Goal: Check status: Check status

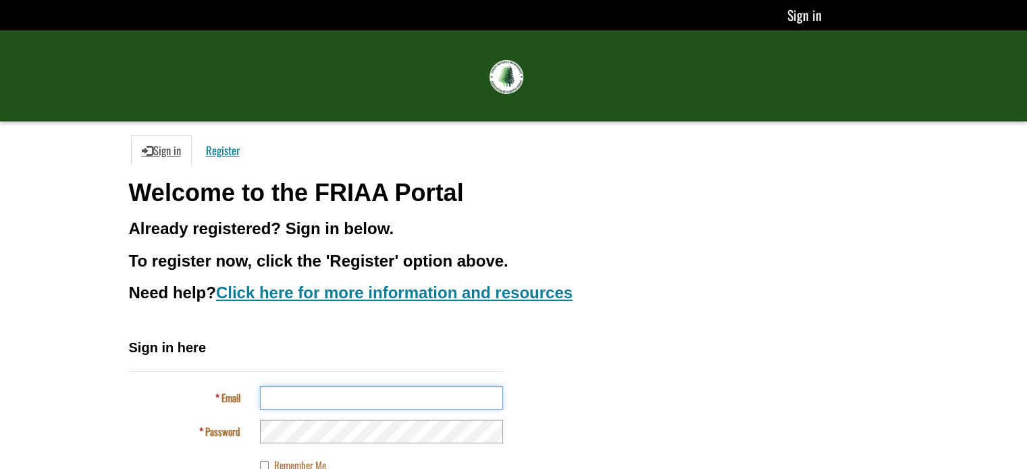
type input "**********"
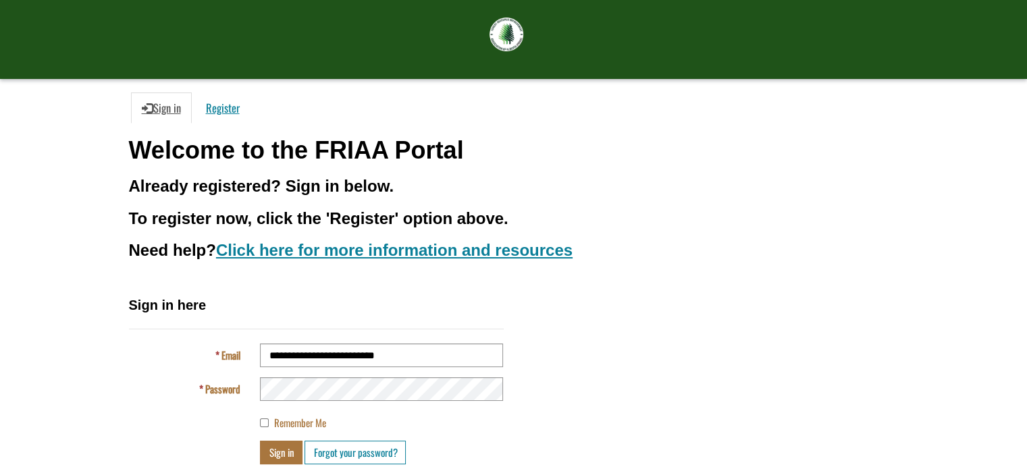
scroll to position [43, 0]
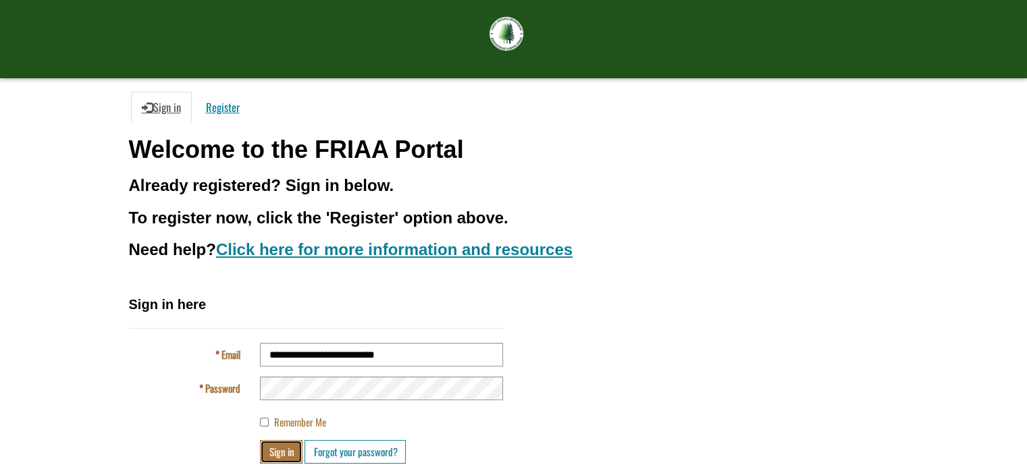
click at [276, 454] on button "Sign in" at bounding box center [281, 452] width 43 height 24
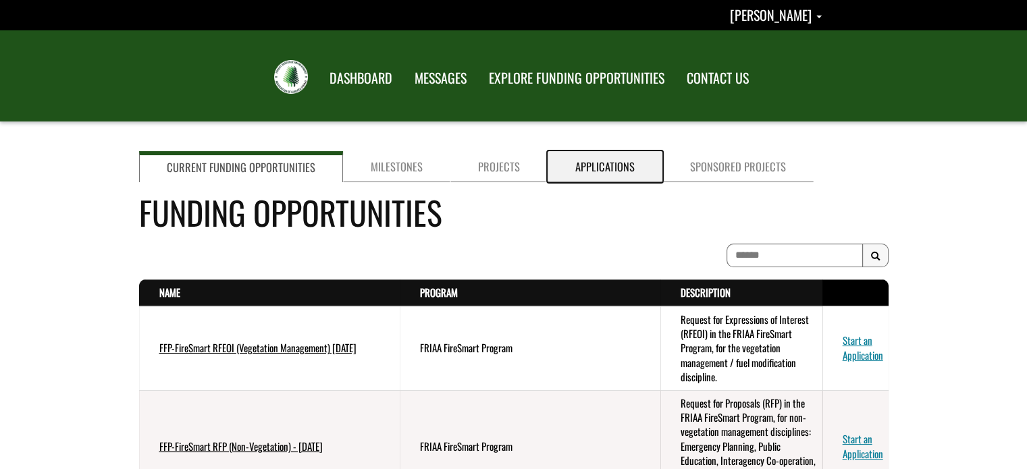
click at [604, 172] on link "Applications" at bounding box center [605, 166] width 115 height 31
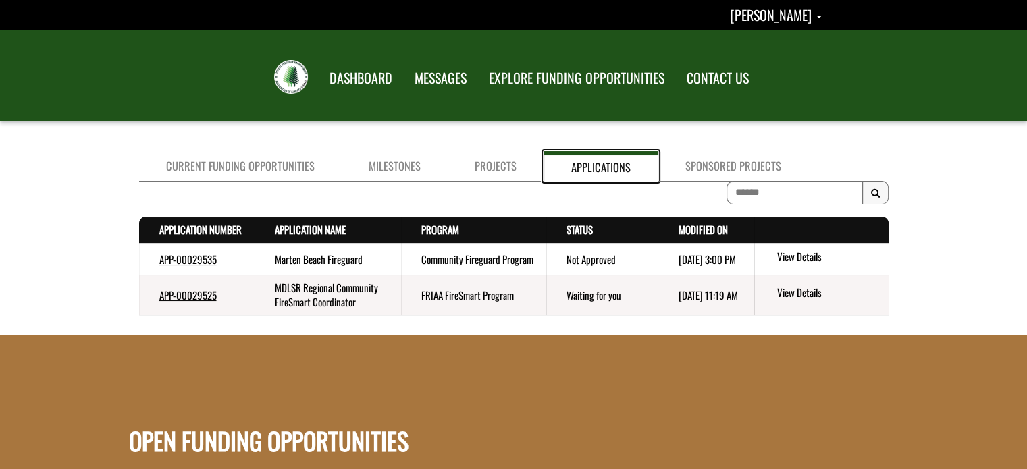
click at [604, 172] on link "Applications" at bounding box center [601, 166] width 115 height 30
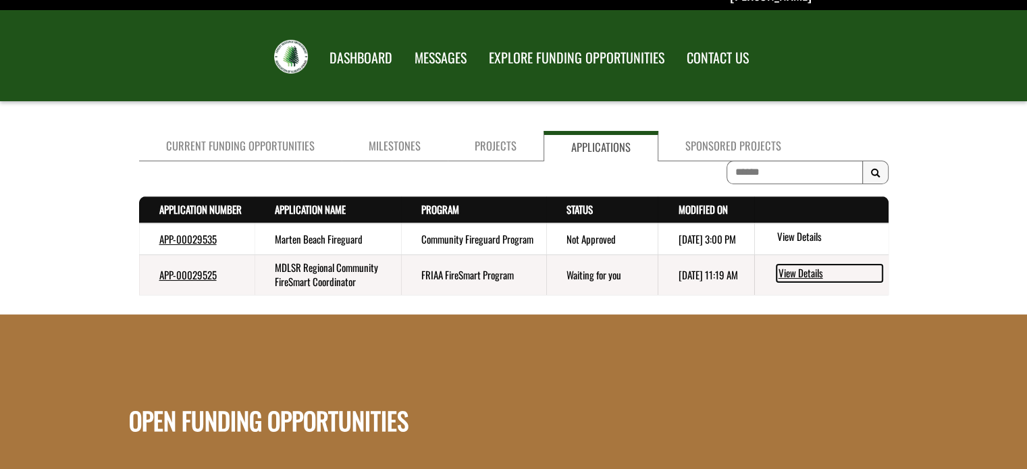
click at [799, 282] on link "View Details" at bounding box center [830, 274] width 106 height 18
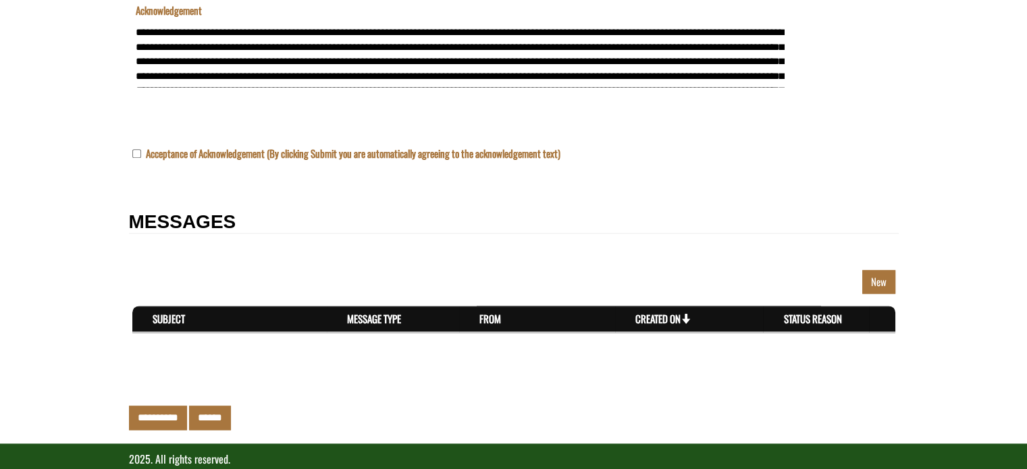
scroll to position [1777, 0]
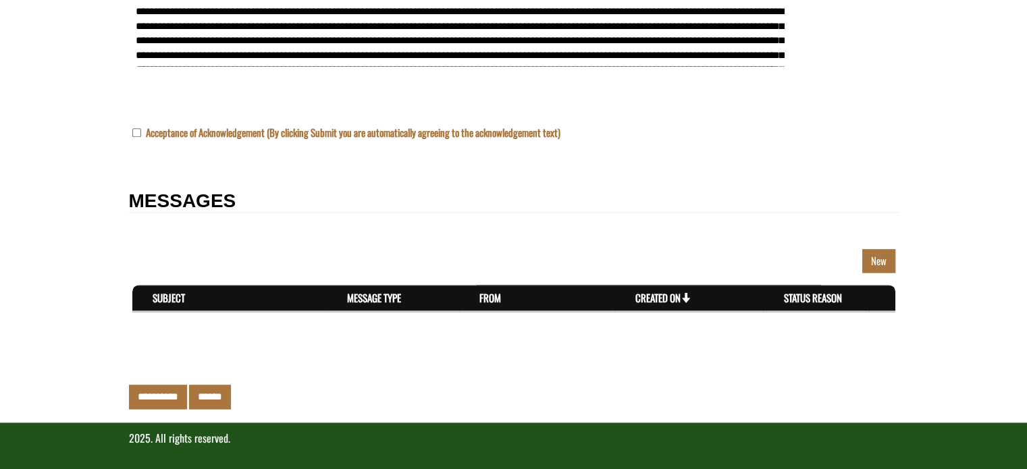
click at [824, 123] on td "New Section" at bounding box center [514, 49] width 770 height 151
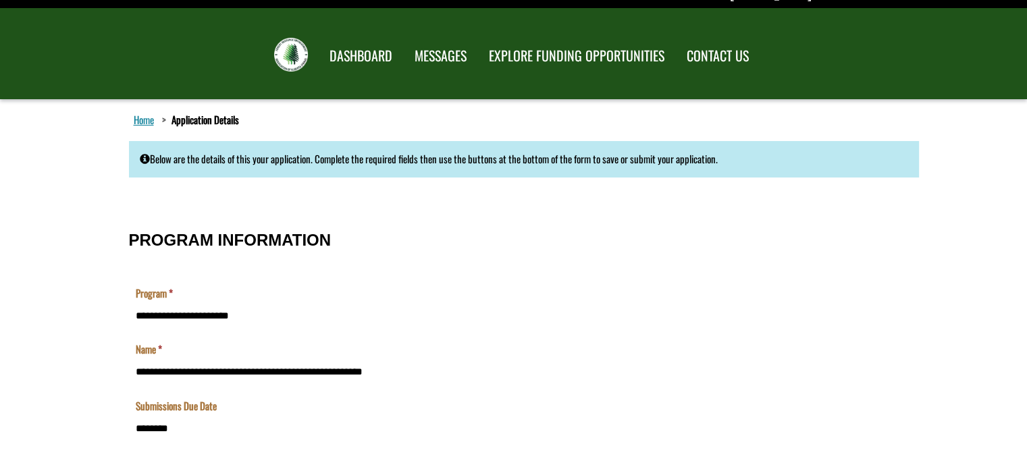
scroll to position [0, 0]
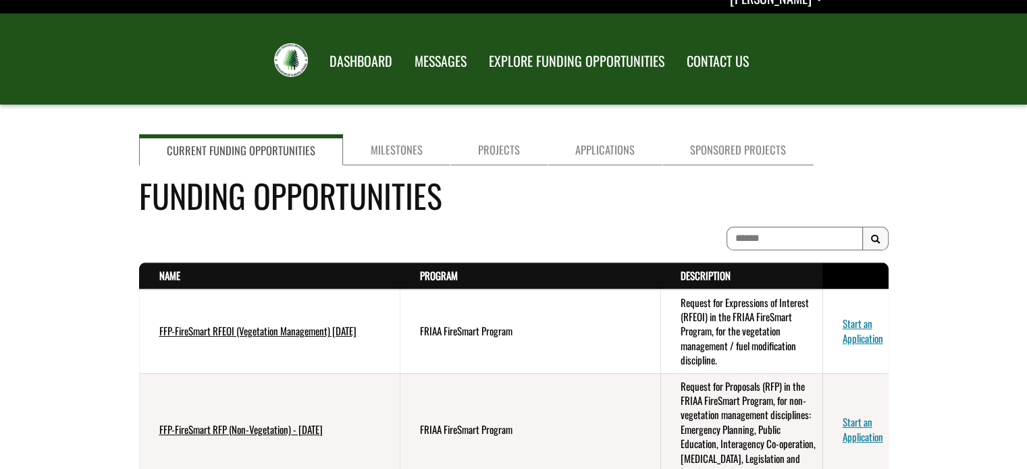
scroll to position [5, 0]
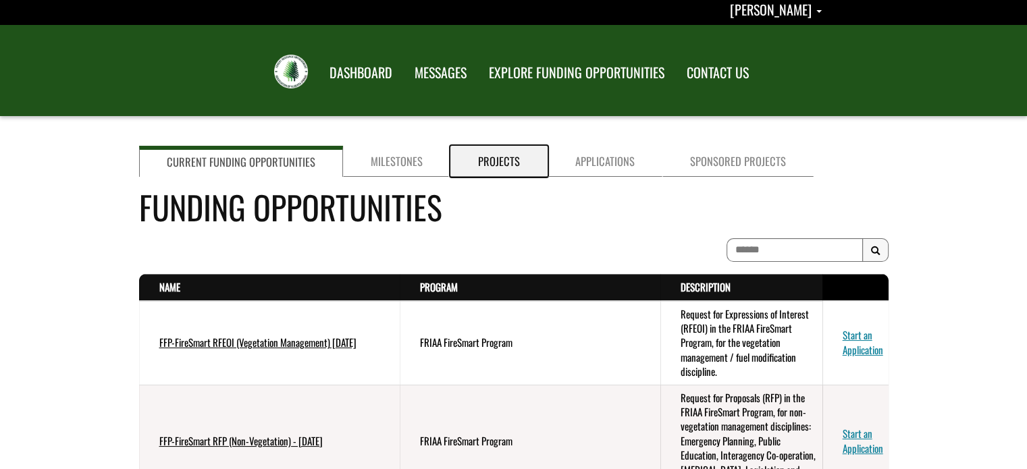
click at [486, 159] on link "Projects" at bounding box center [498, 161] width 97 height 31
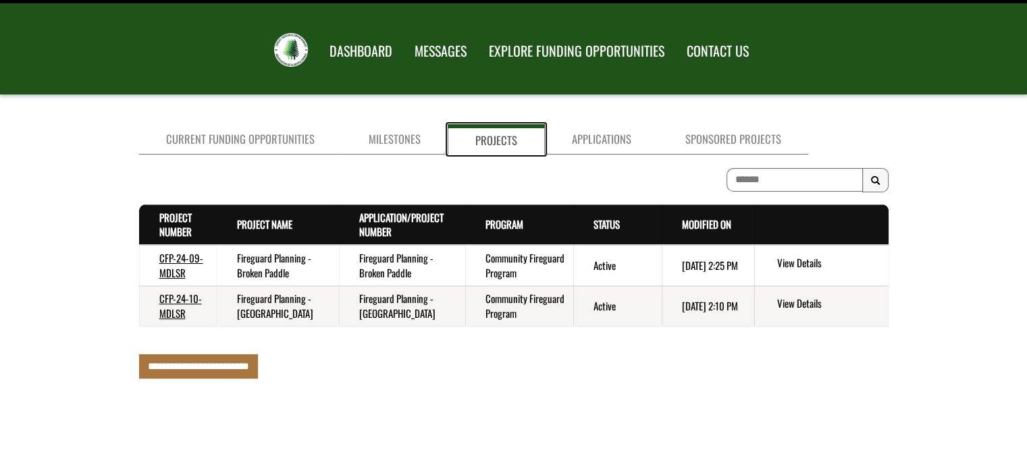
scroll to position [9, 0]
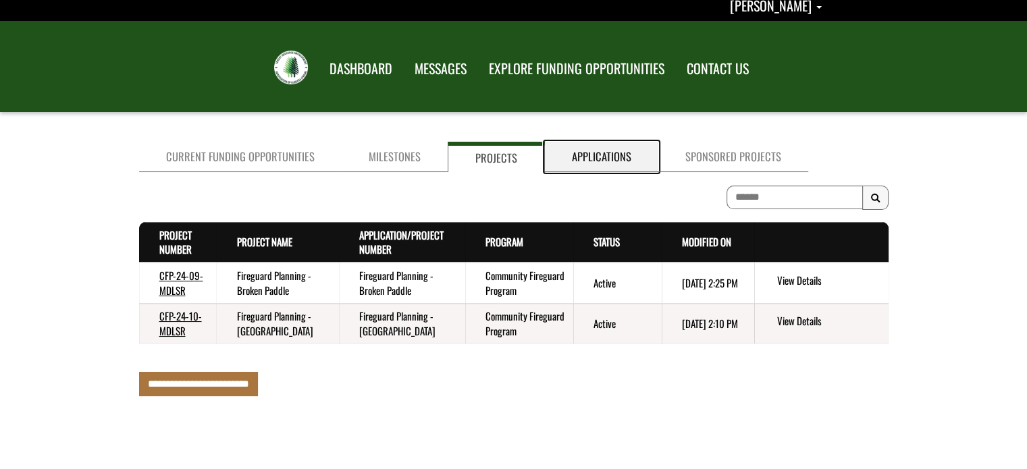
click at [598, 161] on link "Applications" at bounding box center [601, 157] width 113 height 30
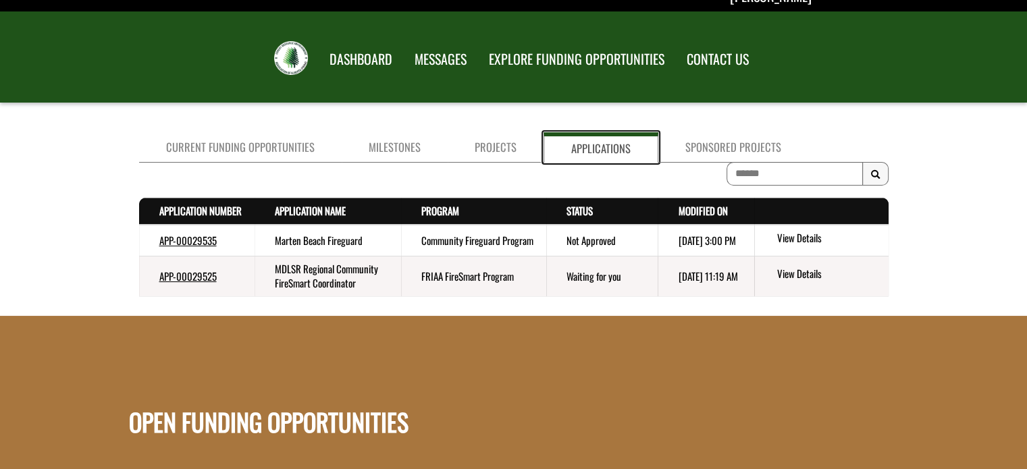
scroll to position [0, 0]
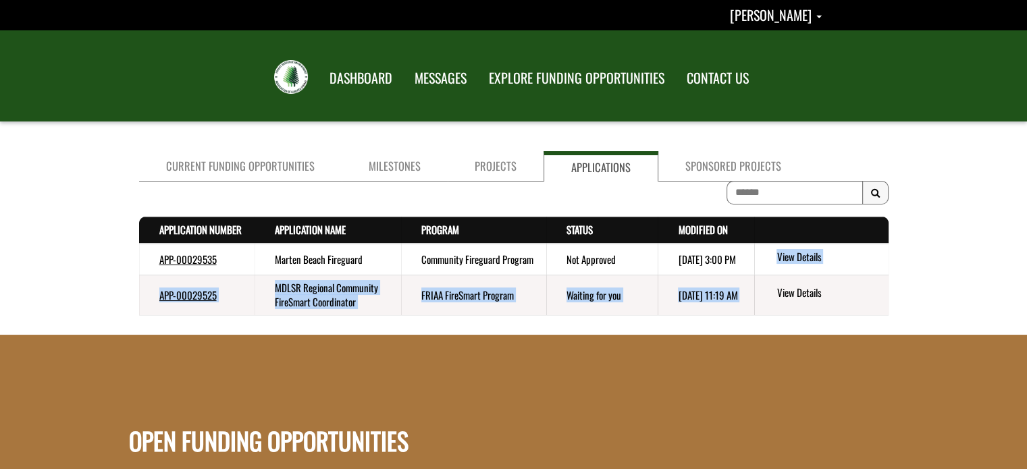
drag, startPoint x: 871, startPoint y: 280, endPoint x: 864, endPoint y: 283, distance: 7.3
click at [864, 283] on tbody "APP-00029535 Marten Beach Fireguard Community Fireguard Program Not Approved [D…" at bounding box center [514, 280] width 750 height 72
